Goal: Information Seeking & Learning: Check status

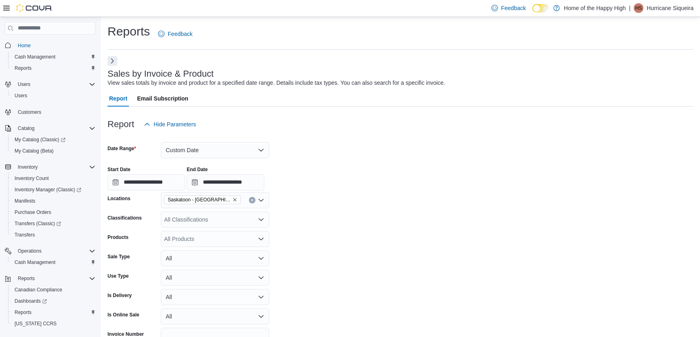
scroll to position [288, 0]
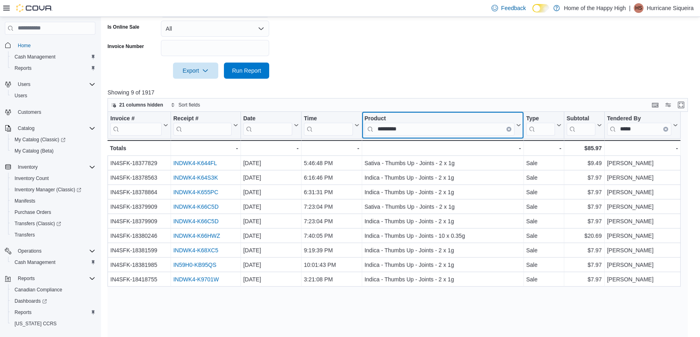
click at [508, 130] on button "Clear input" at bounding box center [508, 128] width 5 height 5
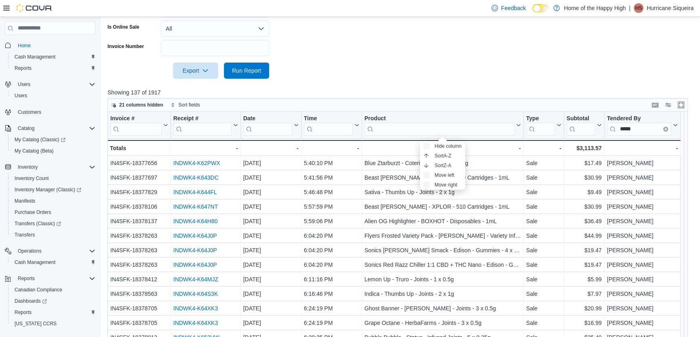
scroll to position [178, 0]
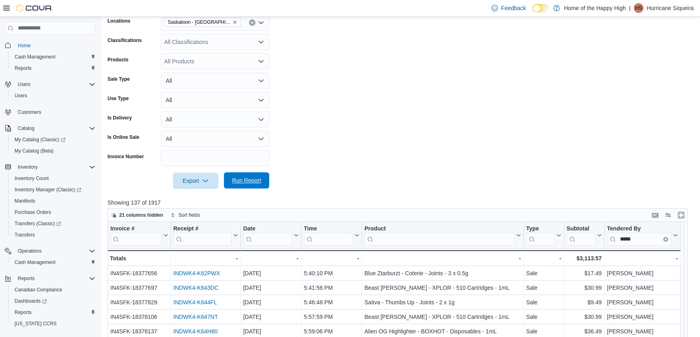
click at [258, 185] on span "Run Report" at bounding box center [247, 180] width 36 height 16
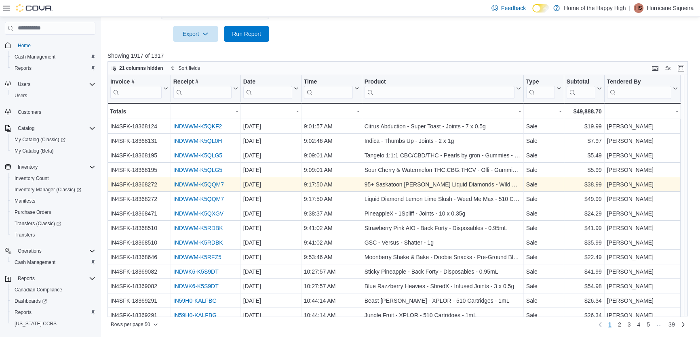
scroll to position [36, 0]
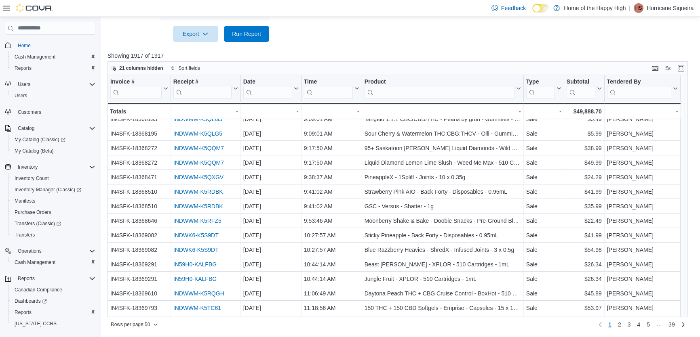
click at [634, 90] on input "search" at bounding box center [639, 92] width 65 height 13
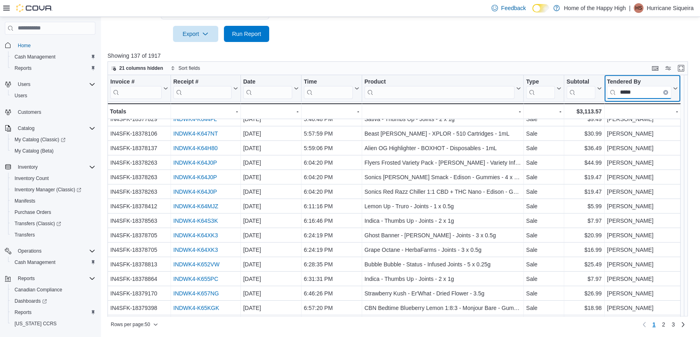
type input "*****"
click at [479, 44] on div at bounding box center [400, 47] width 586 height 10
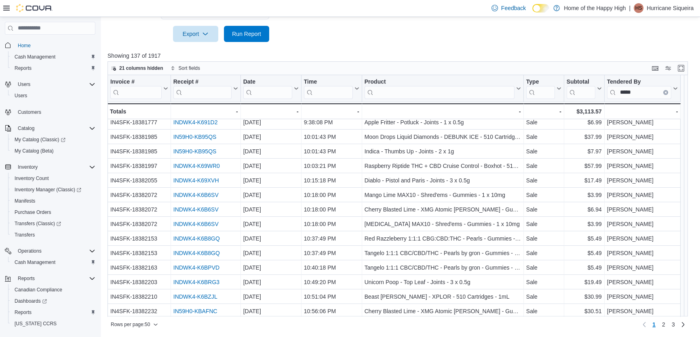
scroll to position [529, 0]
click at [665, 324] on span "2" at bounding box center [663, 325] width 3 height 8
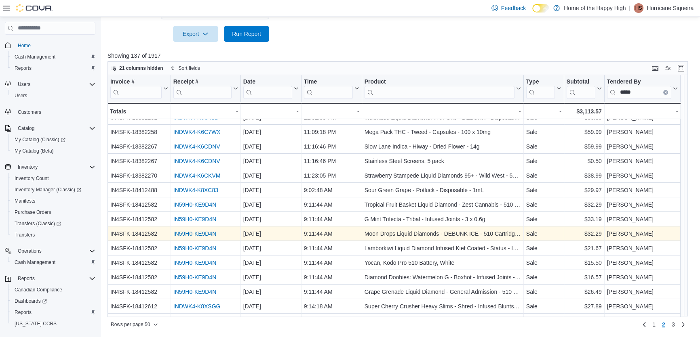
scroll to position [36, 0]
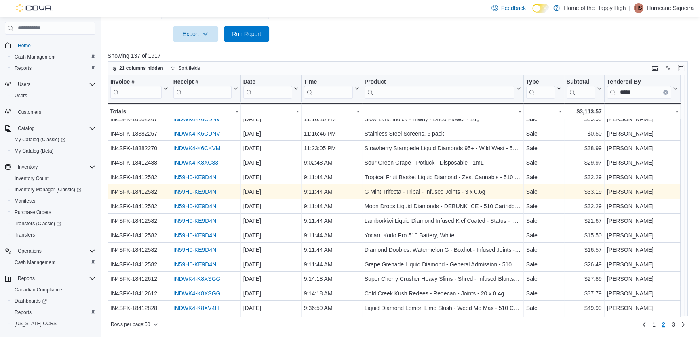
click at [200, 192] on link "IN59H0-KE9D4N" at bounding box center [194, 192] width 43 height 6
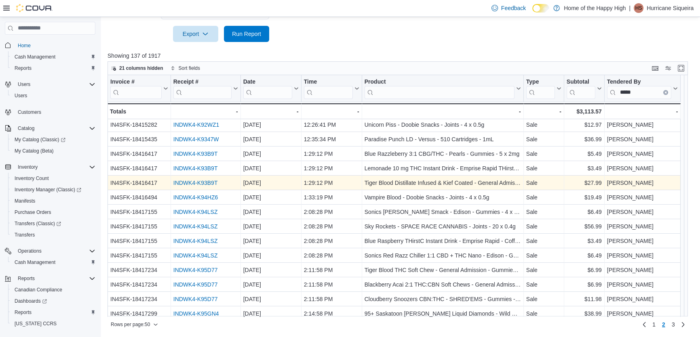
scroll to position [529, 0]
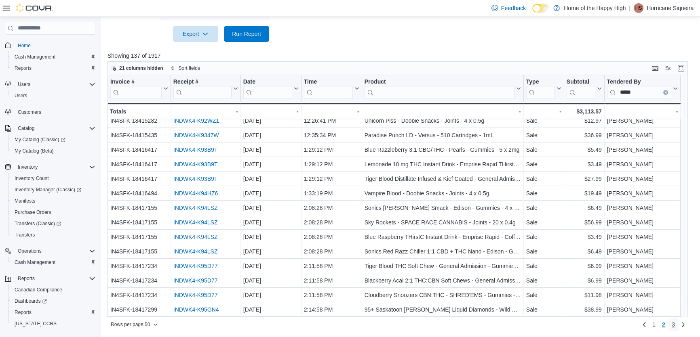
click at [675, 322] on span "3" at bounding box center [672, 325] width 3 height 8
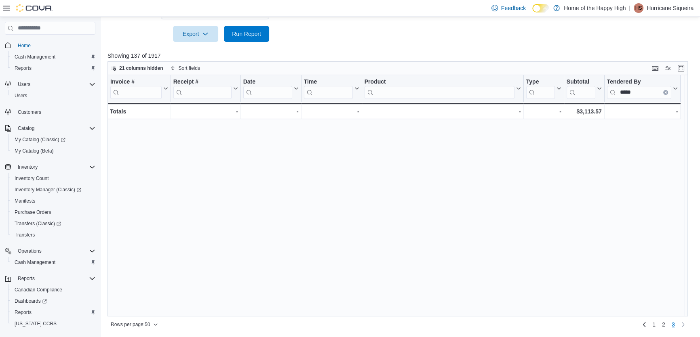
scroll to position [0, 0]
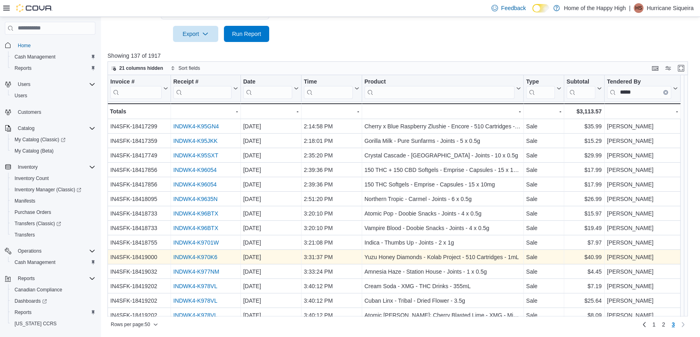
click at [204, 259] on link "INDWK4-K970K6" at bounding box center [195, 257] width 44 height 6
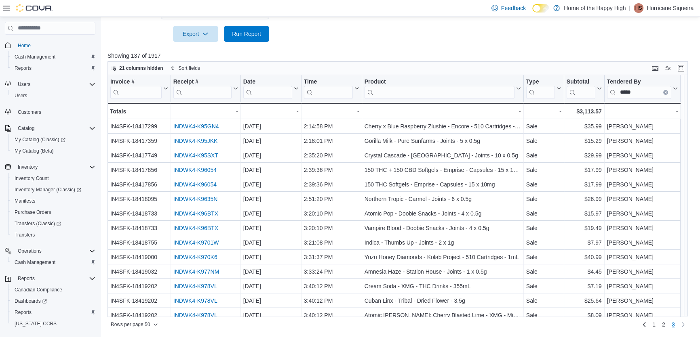
click at [331, 25] on div at bounding box center [400, 22] width 586 height 6
click at [655, 320] on span "1" at bounding box center [653, 324] width 3 height 13
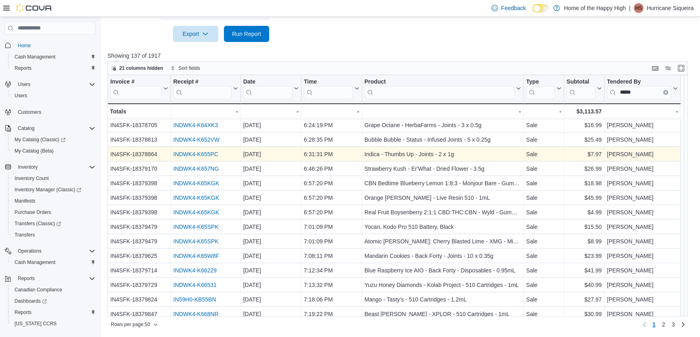
scroll to position [183, 0]
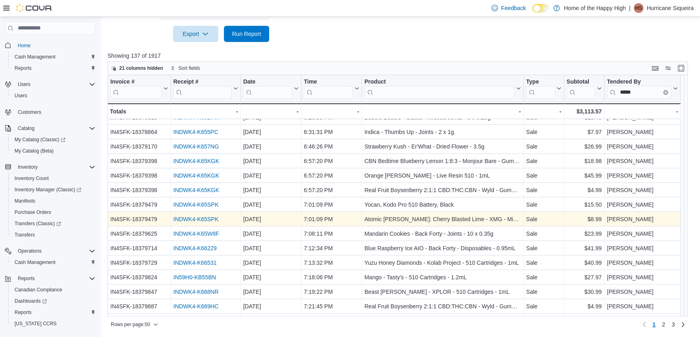
click at [212, 217] on link "INDWK4-K65SPK" at bounding box center [195, 219] width 45 height 6
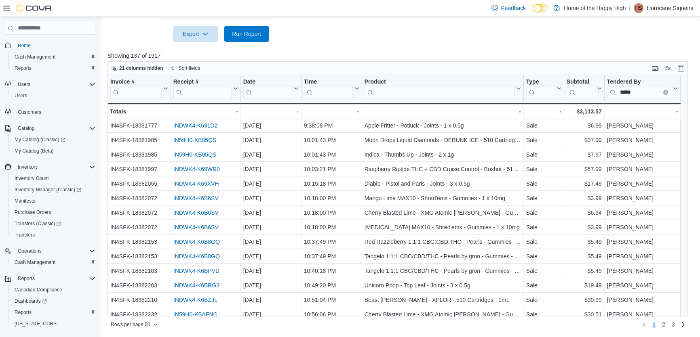
scroll to position [529, 0]
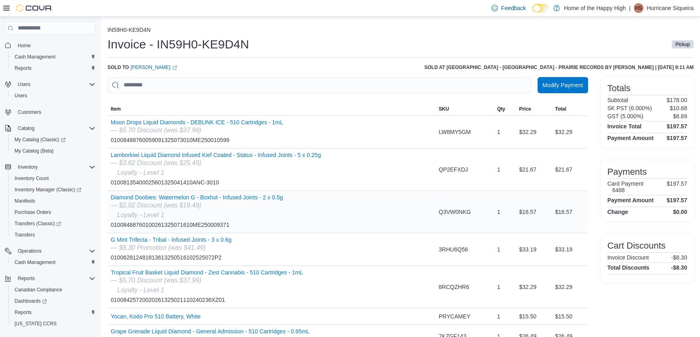
scroll to position [42, 0]
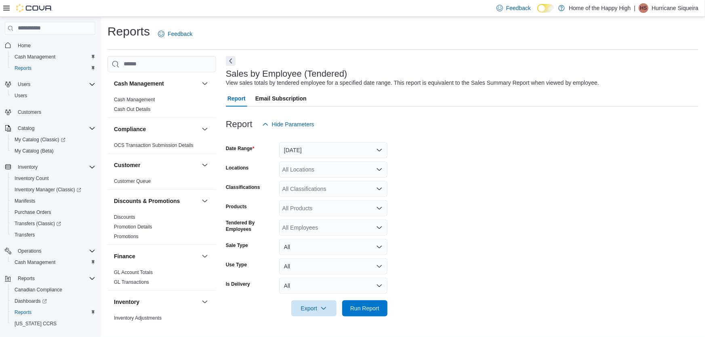
click at [647, 4] on span "HS" at bounding box center [643, 8] width 7 height 10
drag, startPoint x: 644, startPoint y: 84, endPoint x: 605, endPoint y: 77, distance: 39.4
click at [644, 84] on button "Sign Out" at bounding box center [658, 78] width 74 height 13
